Goal: Browse casually

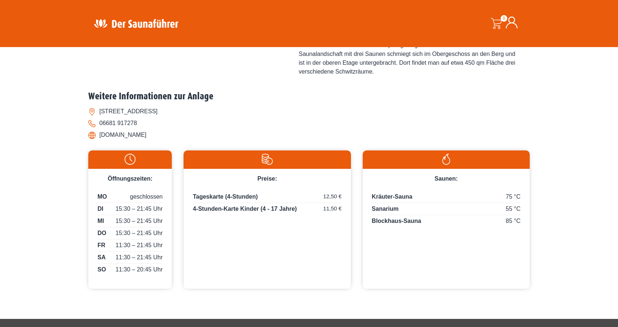
scroll to position [64, 0]
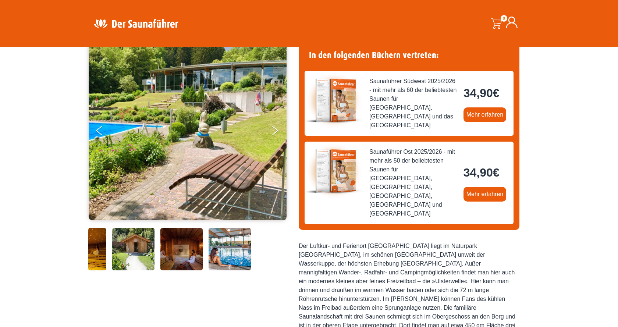
drag, startPoint x: 260, startPoint y: 254, endPoint x: 89, endPoint y: 243, distance: 170.9
click at [89, 243] on img at bounding box center [85, 249] width 42 height 42
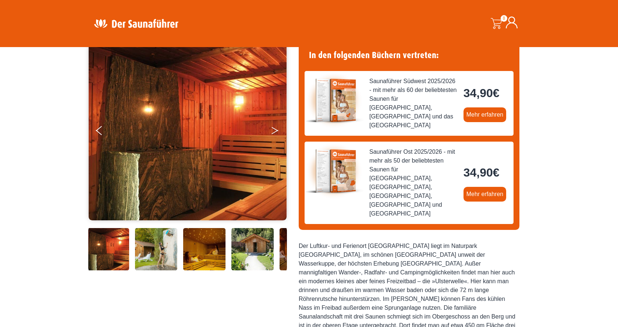
click at [277, 130] on icon "Next" at bounding box center [274, 132] width 7 height 4
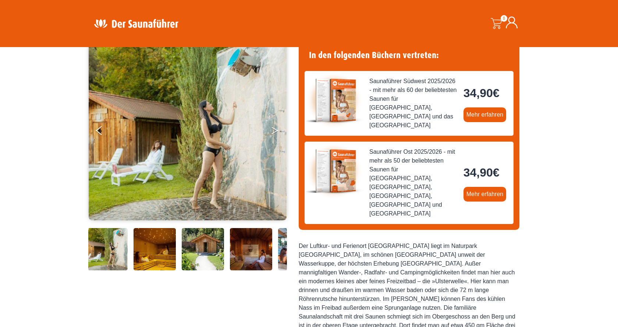
click at [277, 130] on icon "Next" at bounding box center [274, 132] width 7 height 4
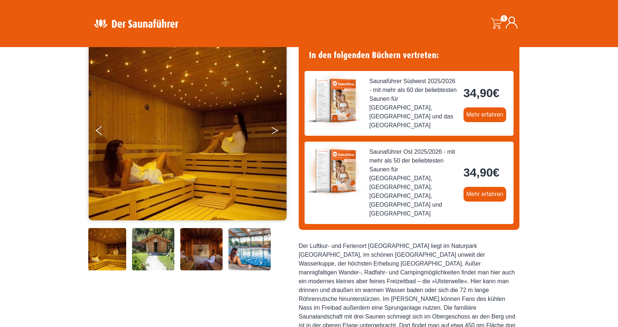
click at [277, 130] on icon "Next" at bounding box center [274, 132] width 7 height 4
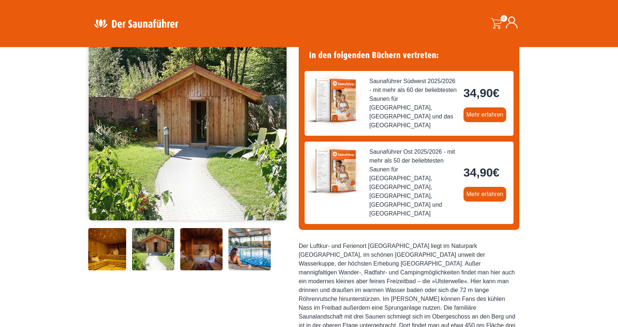
click at [277, 130] on icon "Next" at bounding box center [274, 132] width 7 height 4
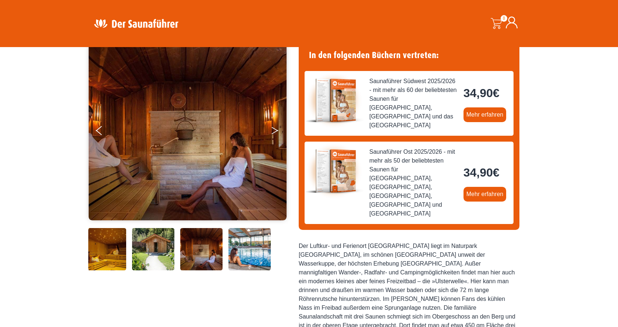
click at [277, 130] on icon "Next" at bounding box center [274, 132] width 7 height 4
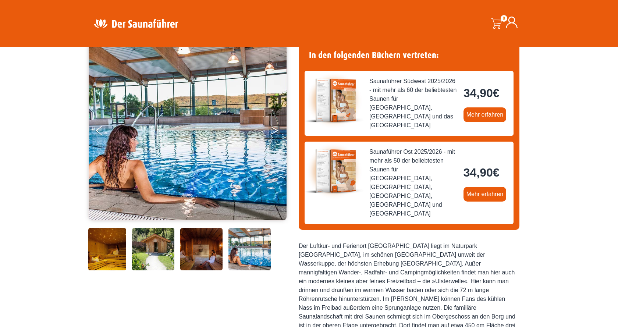
click at [277, 130] on icon "Next" at bounding box center [274, 132] width 7 height 4
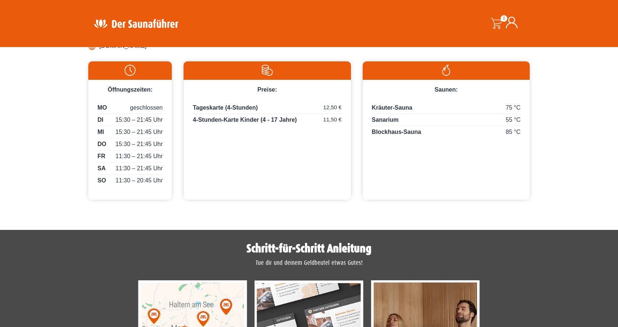
scroll to position [412, 0]
